Goal: Information Seeking & Learning: Learn about a topic

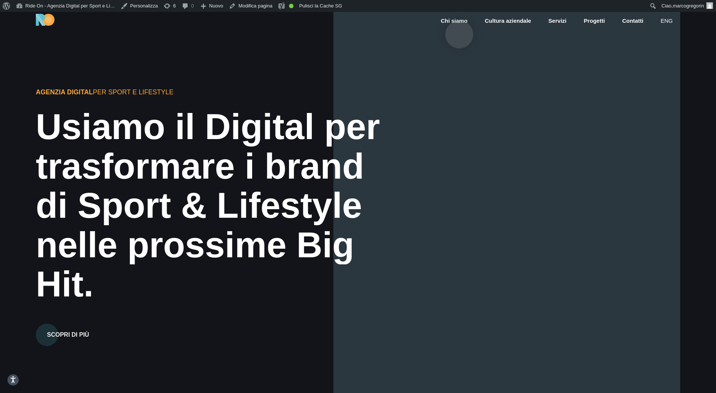
click at [460, 23] on link "Chi siamo" at bounding box center [454, 21] width 28 height 9
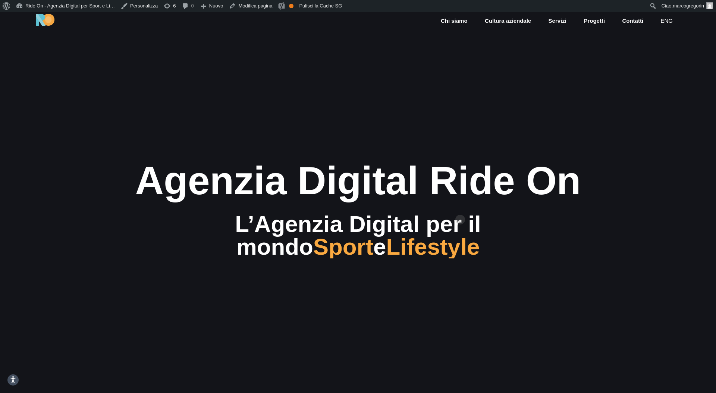
click at [460, 203] on div "Agenzia Digital Ride On" at bounding box center [358, 181] width 496 height 44
click at [483, 202] on div "Agenzia Digital Ride On" at bounding box center [358, 181] width 496 height 44
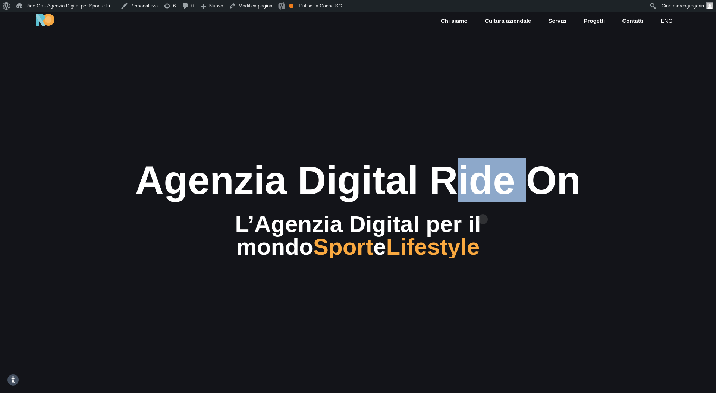
click at [483, 202] on div "Agenzia Digital Ride On" at bounding box center [358, 181] width 496 height 44
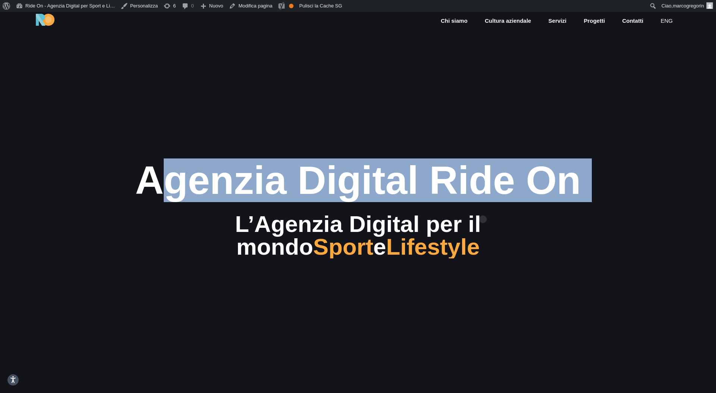
click at [483, 202] on div "Agenzia Digital Ride On" at bounding box center [358, 181] width 496 height 44
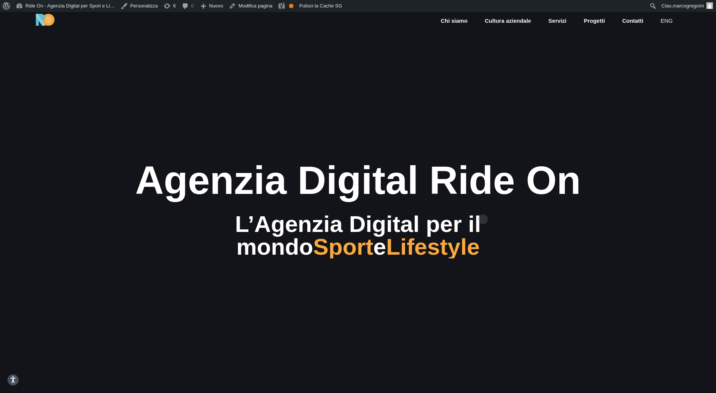
click at [493, 202] on div "Agenzia Digital Ride On" at bounding box center [358, 181] width 496 height 44
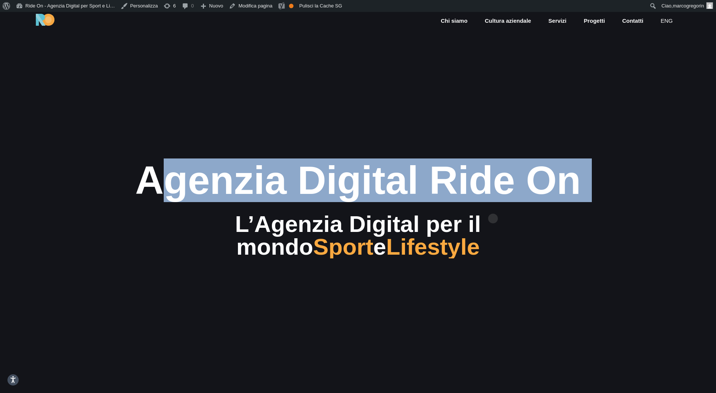
click at [493, 202] on div "Agenzia Digital Ride On" at bounding box center [358, 181] width 496 height 44
click at [499, 201] on div "Agenzia Digital Ride On" at bounding box center [358, 181] width 496 height 44
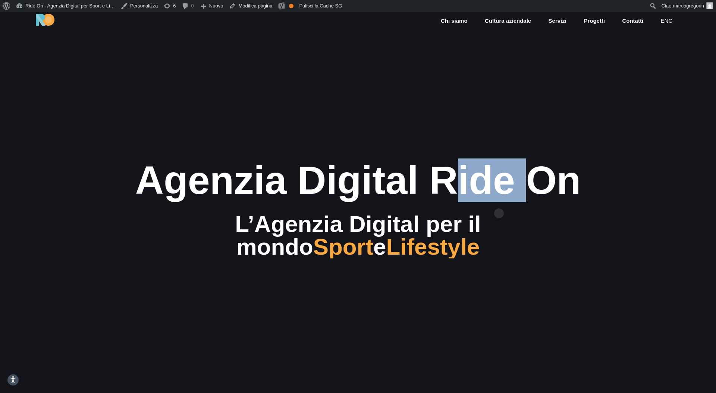
click at [499, 201] on div "Agenzia Digital Ride On" at bounding box center [358, 181] width 496 height 44
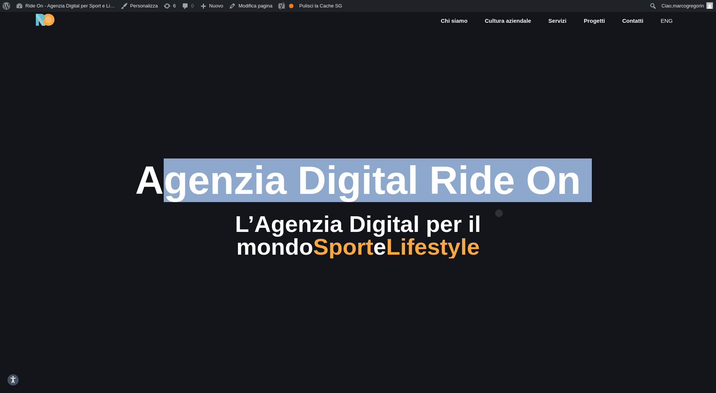
click at [499, 201] on div "Agenzia Digital Ride On" at bounding box center [358, 181] width 496 height 44
click at [497, 202] on div "Agenzia Digital Ride On" at bounding box center [358, 181] width 496 height 44
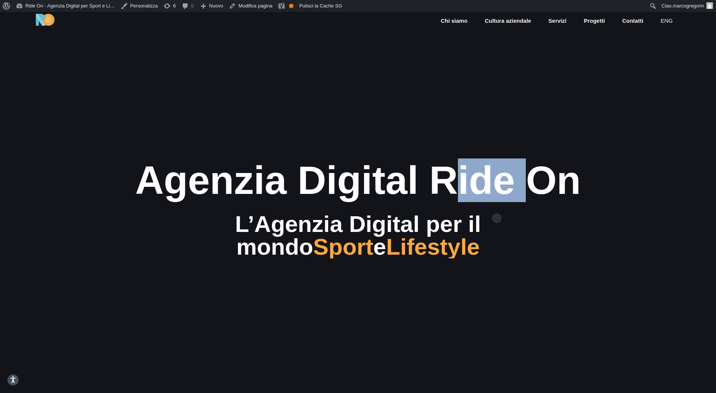
click at [497, 202] on div "Agenzia Digital Ride On" at bounding box center [358, 181] width 496 height 44
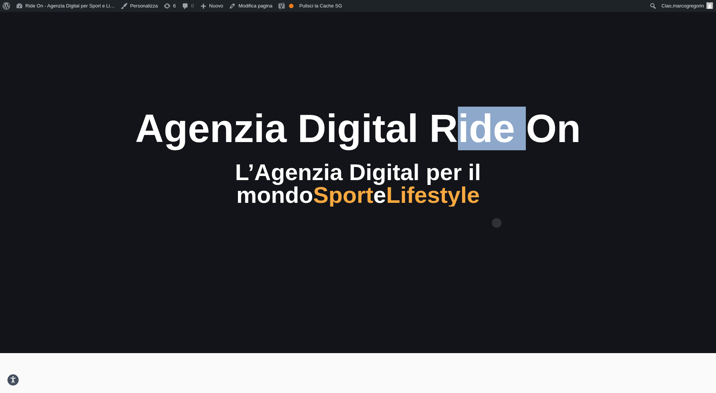
scroll to position [91, 0]
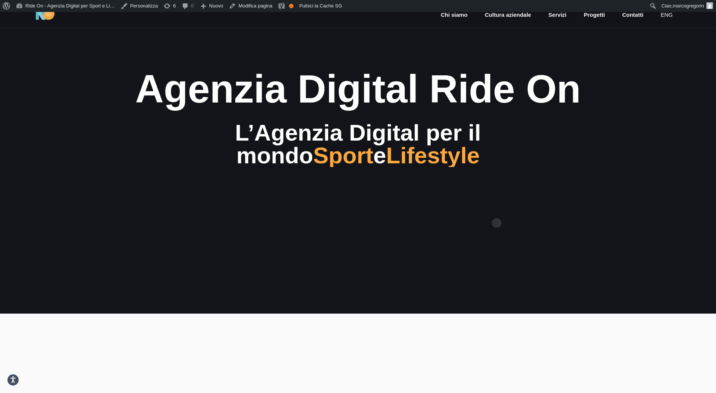
click at [497, 211] on section "Agenzia Digital Ride On L’Agenzia Digital per il mondo Sport e Lifestyle" at bounding box center [358, 117] width 716 height 393
click at [497, 212] on section "Agenzia Digital Ride On L’Agenzia Digital per il mondo Sport e Lifestyle" at bounding box center [358, 117] width 716 height 393
click at [496, 217] on section "Agenzia Digital Ride On L’Agenzia Digital per il mondo Sport e Lifestyle" at bounding box center [358, 117] width 716 height 393
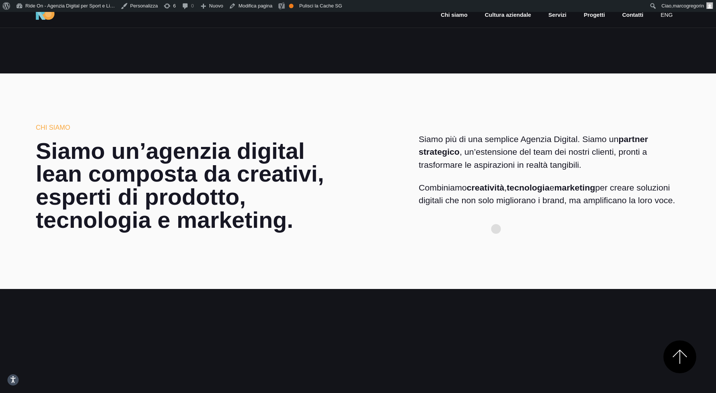
scroll to position [364, 0]
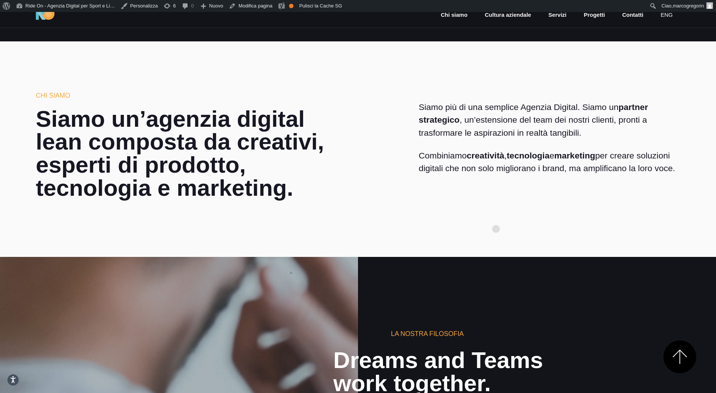
click at [496, 217] on section "Chi siamo Siamo un’agenzia digital lean composta da creativi, esperti di prodot…" at bounding box center [358, 149] width 716 height 216
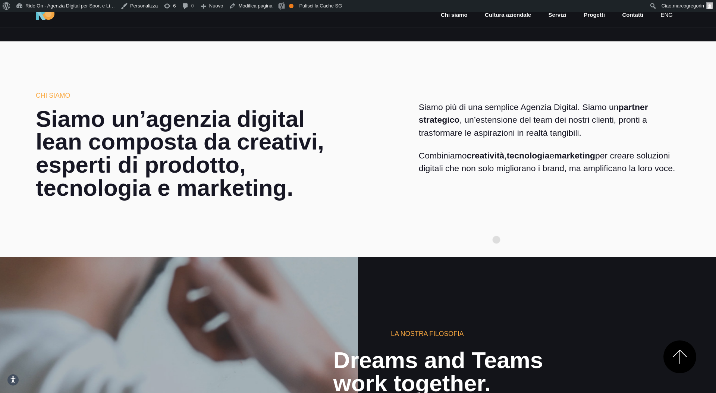
click at [497, 228] on section "Chi siamo Siamo un’agenzia digital lean composta da creativi, esperti di prodot…" at bounding box center [358, 149] width 716 height 216
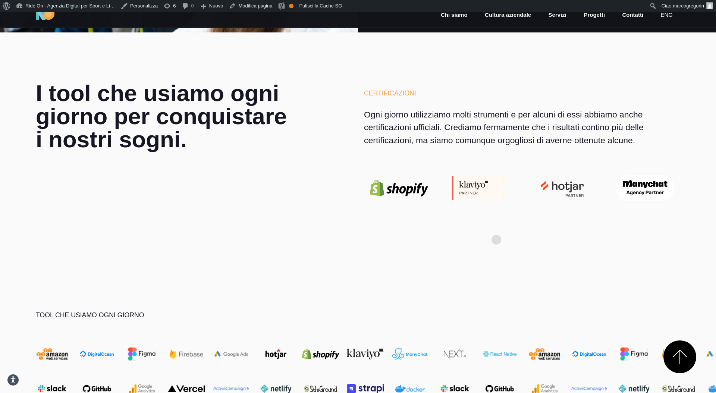
scroll to position [2470, 0]
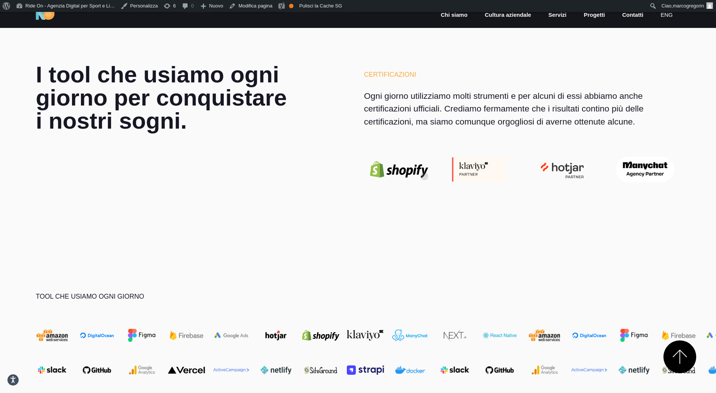
drag, startPoint x: 424, startPoint y: 166, endPoint x: 473, endPoint y: 161, distance: 49.1
click at [481, 178] on img at bounding box center [481, 169] width 70 height 25
click at [672, 150] on div "Certificazioni Ogni giorno utilizziamo molti strumenti e per alcuni di essi abb…" at bounding box center [522, 124] width 328 height 122
click at [649, 169] on img at bounding box center [645, 170] width 70 height 26
click at [570, 171] on img at bounding box center [563, 169] width 70 height 31
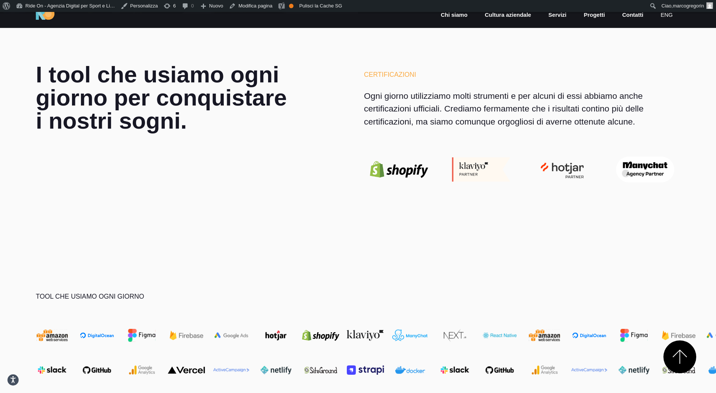
drag, startPoint x: 628, startPoint y: 163, endPoint x: 582, endPoint y: 164, distance: 45.9
click at [582, 164] on img at bounding box center [563, 169] width 70 height 31
click at [551, 107] on p "Ogni giorno utilizziamo molti strumenti e per alcuni di essi abbiamo anche cert…" at bounding box center [522, 109] width 316 height 38
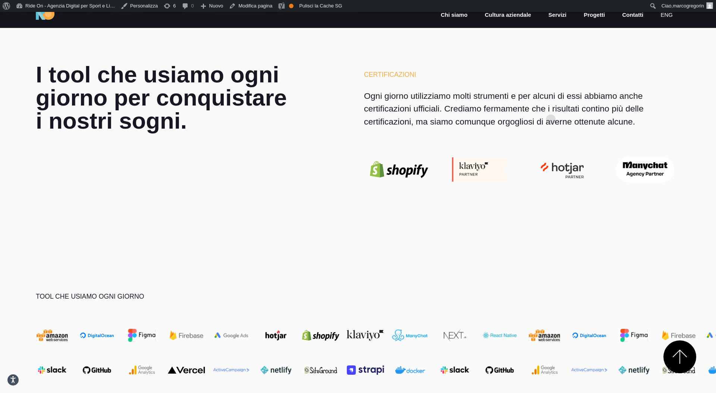
click at [564, 113] on p "Ogni giorno utilizziamo molti strumenti e per alcuni di essi abbiamo anche cert…" at bounding box center [522, 109] width 316 height 38
click at [568, 105] on p "Ogni giorno utilizziamo molti strumenti e per alcuni di essi abbiamo anche cert…" at bounding box center [522, 109] width 316 height 38
click at [445, 167] on div at bounding box center [481, 169] width 82 height 25
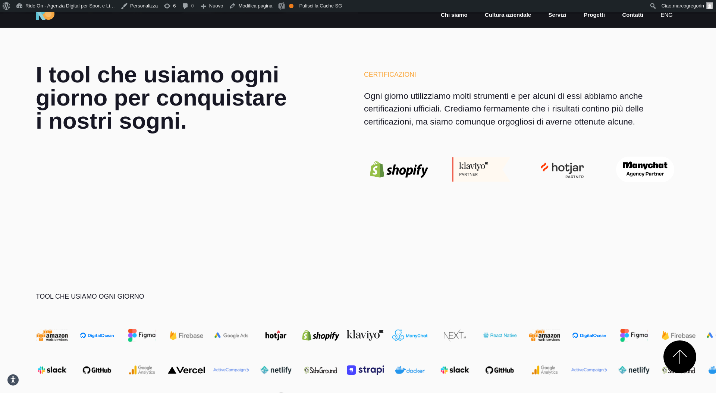
click at [445, 167] on div at bounding box center [481, 169] width 82 height 25
click at [481, 122] on p "Ogni giorno utilizziamo molti strumenti e per alcuni di essi abbiamo anche cert…" at bounding box center [522, 109] width 316 height 38
click at [489, 121] on p "Ogni giorno utilizziamo molti strumenti e per alcuni di essi abbiamo anche cert…" at bounding box center [522, 109] width 316 height 38
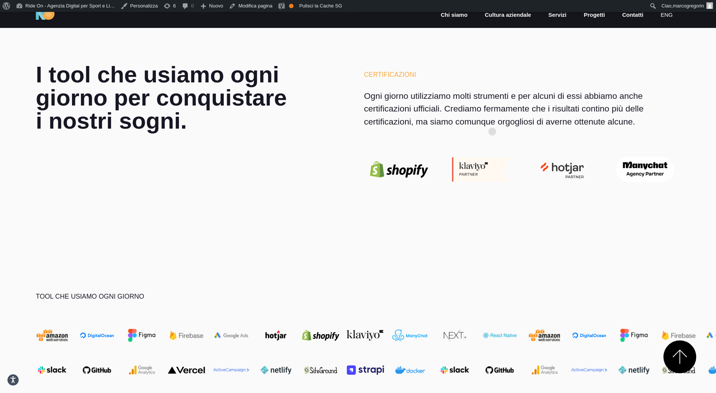
click at [493, 120] on p "Ogni giorno utilizziamo molti strumenti e per alcuni di essi abbiamo anche cert…" at bounding box center [522, 109] width 316 height 38
click at [534, 109] on p "Ogni giorno utilizziamo molti strumenti e per alcuni di essi abbiamo anche cert…" at bounding box center [522, 109] width 316 height 38
click at [532, 109] on p "Ogni giorno utilizziamo molti strumenti e per alcuni di essi abbiamo anche cert…" at bounding box center [522, 109] width 316 height 38
click at [528, 110] on p "Ogni giorno utilizziamo molti strumenti e per alcuni di essi abbiamo anche cert…" at bounding box center [522, 109] width 316 height 38
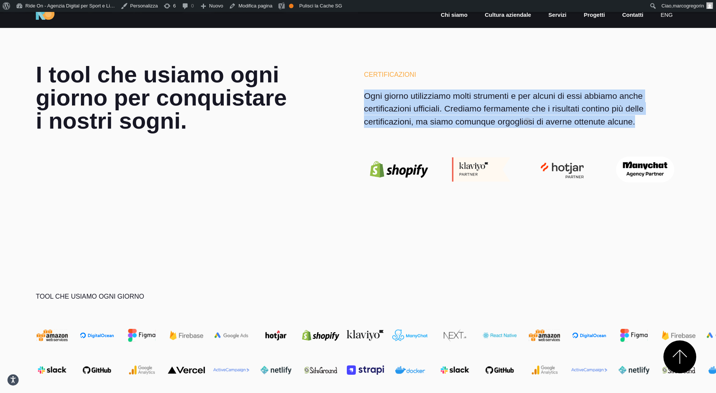
click at [528, 110] on p "Ogni giorno utilizziamo molti strumenti e per alcuni di essi abbiamo anche cert…" at bounding box center [522, 109] width 316 height 38
click at [545, 108] on p "Ogni giorno utilizziamo molti strumenti e per alcuni di essi abbiamo anche cert…" at bounding box center [522, 109] width 316 height 38
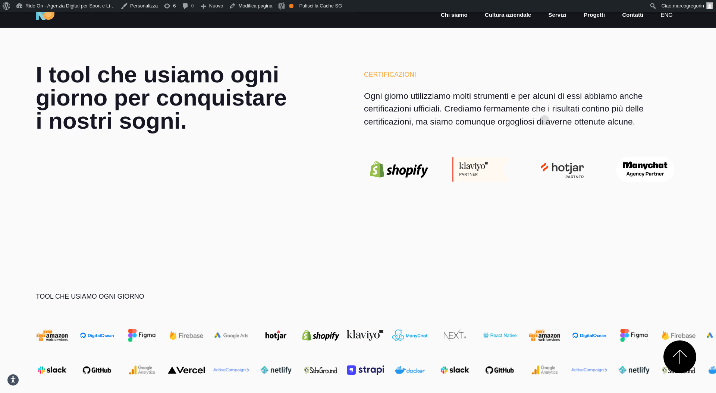
click at [545, 108] on p "Ogni giorno utilizziamo molti strumenti e per alcuni di essi abbiamo anche cert…" at bounding box center [522, 109] width 316 height 38
click at [546, 109] on p "Ogni giorno utilizziamo molti strumenti e per alcuni di essi abbiamo anche cert…" at bounding box center [522, 109] width 316 height 38
click at [541, 110] on p "Ogni giorno utilizziamo molti strumenti e per alcuni di essi abbiamo anche cert…" at bounding box center [522, 109] width 316 height 38
click at [591, 110] on p "Ogni giorno utilizziamo molti strumenti e per alcuni di essi abbiamo anche cert…" at bounding box center [522, 109] width 316 height 38
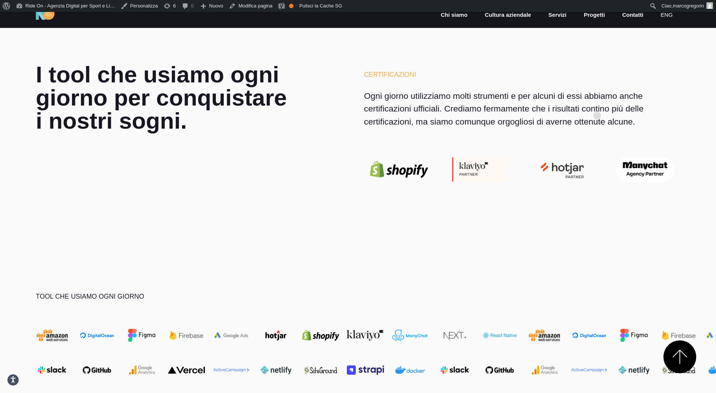
click at [597, 104] on p "Ogni giorno utilizziamo molti strumenti e per alcuni di essi abbiamo anche cert…" at bounding box center [522, 109] width 316 height 38
click at [607, 112] on p "Ogni giorno utilizziamo molti strumenti e per alcuni di essi abbiamo anche cert…" at bounding box center [522, 109] width 316 height 38
click at [623, 109] on p "Ogni giorno utilizziamo molti strumenti e per alcuni di essi abbiamo anche cert…" at bounding box center [522, 109] width 316 height 38
click at [654, 106] on p "Ogni giorno utilizziamo molti strumenti e per alcuni di essi abbiamo anche cert…" at bounding box center [522, 109] width 316 height 38
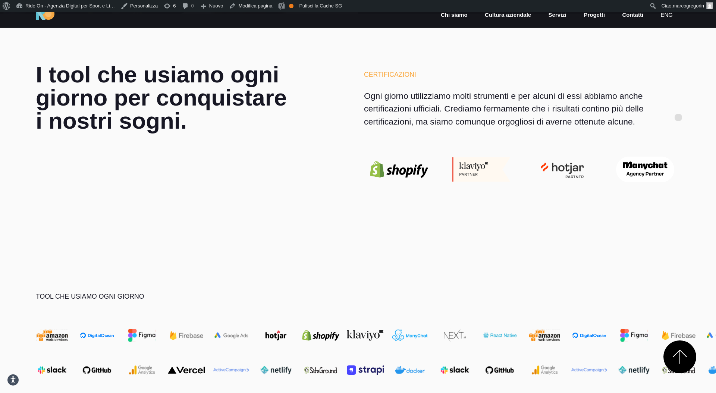
click at [679, 106] on p "Ogni giorno utilizziamo molti strumenti e per alcuni di essi abbiamo anche cert…" at bounding box center [522, 109] width 316 height 38
click at [676, 106] on p "Ogni giorno utilizziamo molti strumenti e per alcuni di essi abbiamo anche cert…" at bounding box center [522, 109] width 316 height 38
click at [679, 100] on p "Ogni giorno utilizziamo molti strumenti e per alcuni di essi abbiamo anche cert…" at bounding box center [522, 109] width 316 height 38
click at [573, 125] on p "Ogni giorno utilizziamo molti strumenti e per alcuni di essi abbiamo anche cert…" at bounding box center [522, 109] width 316 height 38
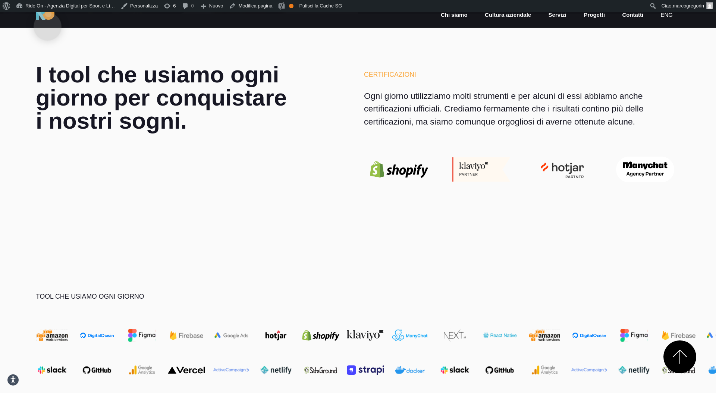
click at [48, 15] on img at bounding box center [45, 14] width 19 height 12
